Goal: Task Accomplishment & Management: Manage account settings

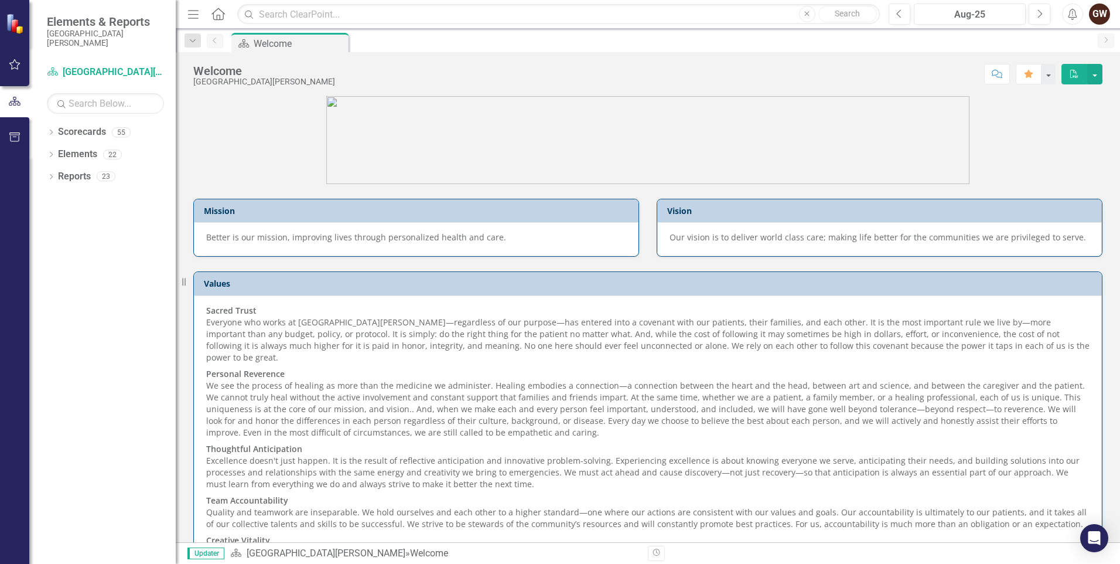
click at [49, 61] on div "Elements & Reports [GEOGRAPHIC_DATA][PERSON_NAME]" at bounding box center [102, 31] width 146 height 63
click at [53, 66] on link "Scorecard [GEOGRAPHIC_DATA][PERSON_NAME]" at bounding box center [105, 72] width 117 height 13
click at [12, 62] on icon "button" at bounding box center [15, 64] width 12 height 9
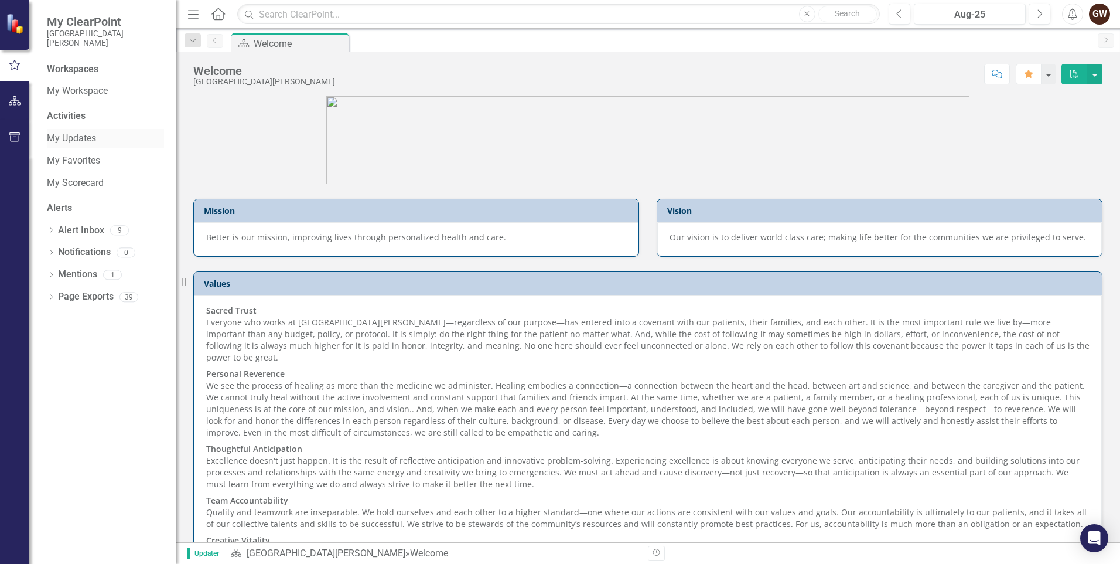
click at [80, 138] on link "My Updates" at bounding box center [105, 138] width 117 height 13
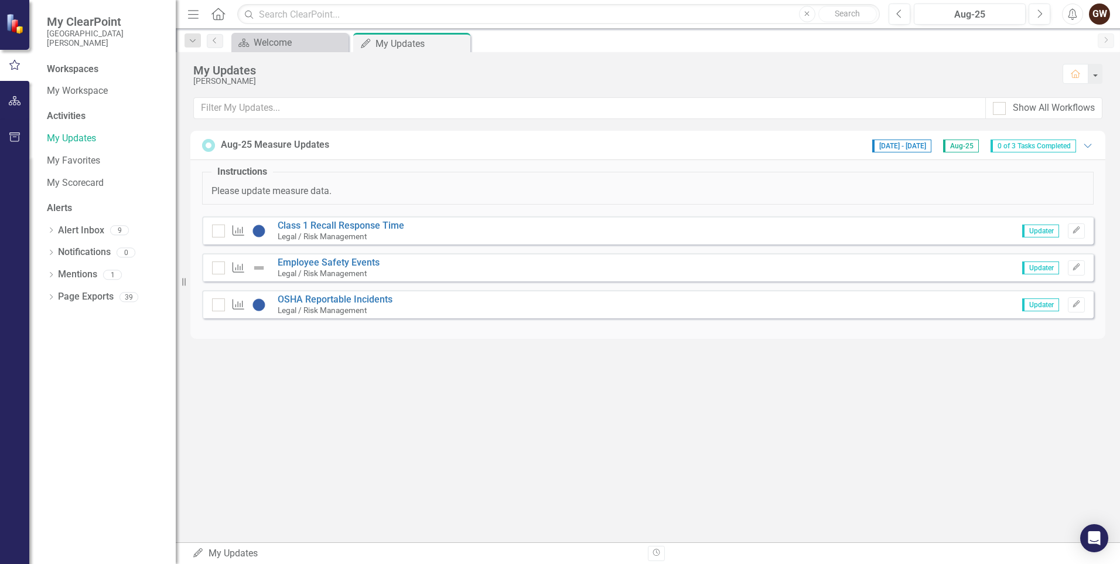
click at [339, 309] on small "Legal / Risk Management" at bounding box center [322, 309] width 89 height 9
click at [340, 299] on link "OSHA Reportable Incidents" at bounding box center [335, 299] width 115 height 11
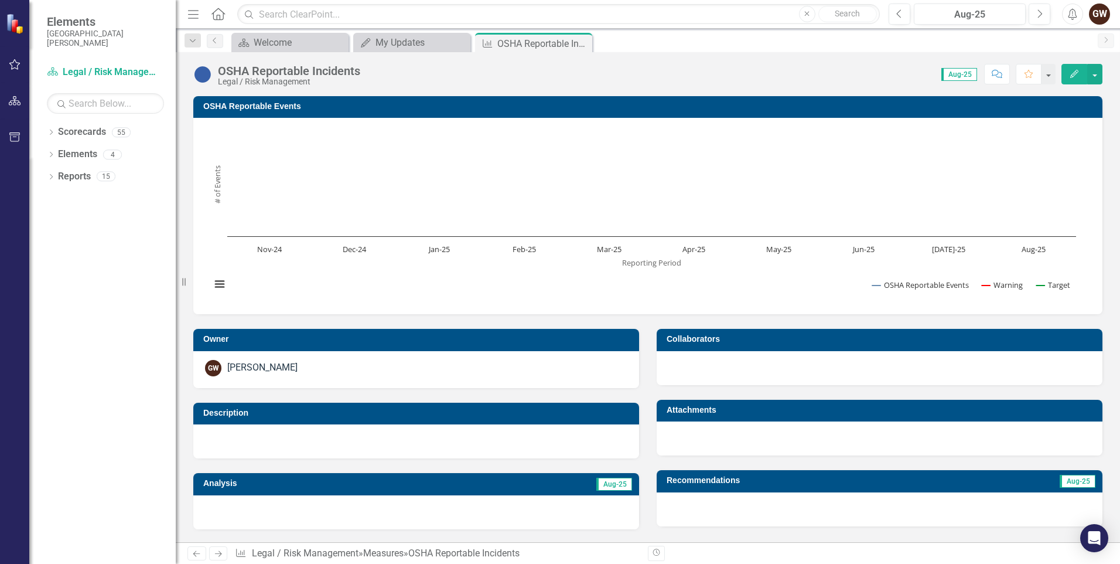
scroll to position [399, 0]
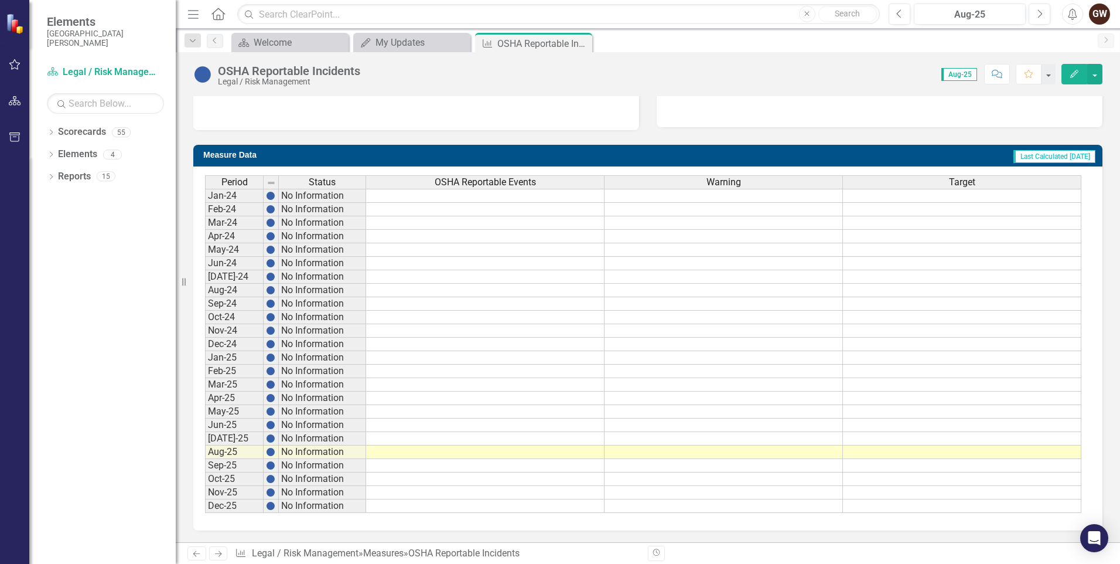
click at [394, 435] on td at bounding box center [485, 438] width 238 height 13
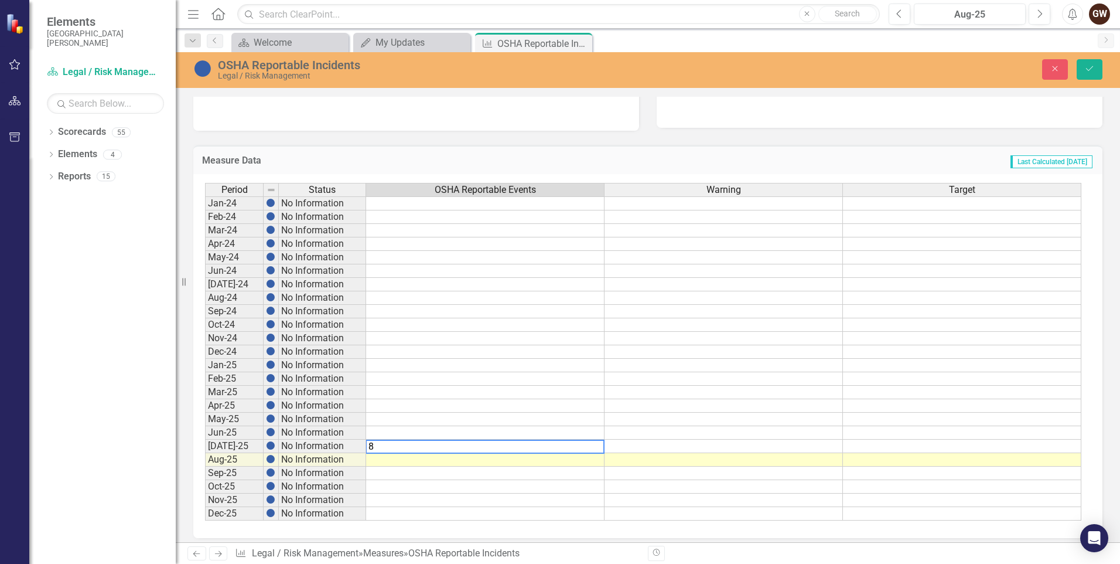
type textarea "8"
click at [379, 465] on td at bounding box center [485, 459] width 238 height 13
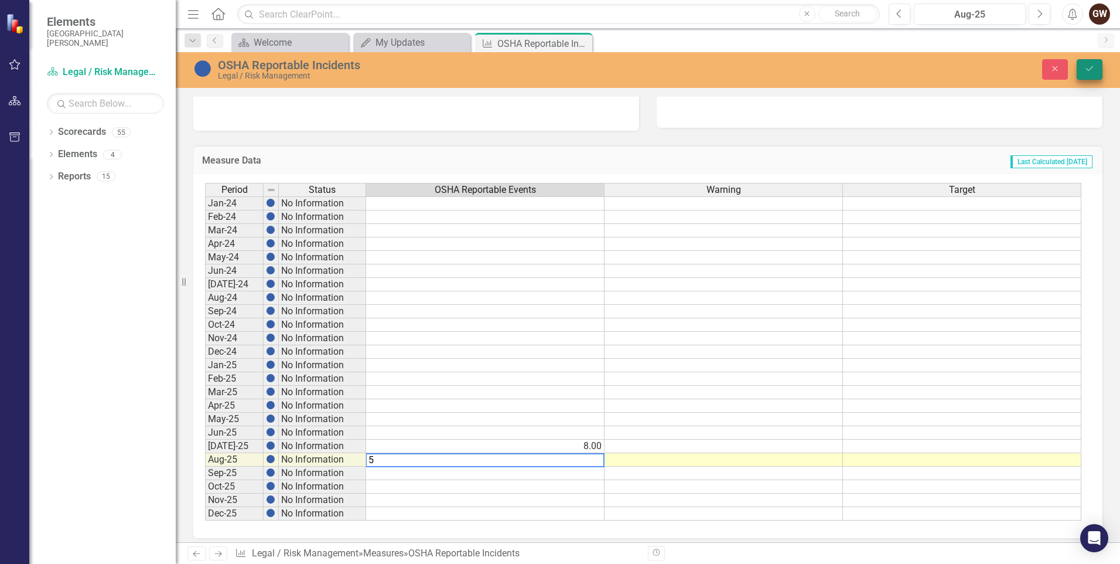
type textarea "5"
click at [1089, 64] on icon "Save" at bounding box center [1090, 68] width 11 height 8
